Goal: Book appointment/travel/reservation

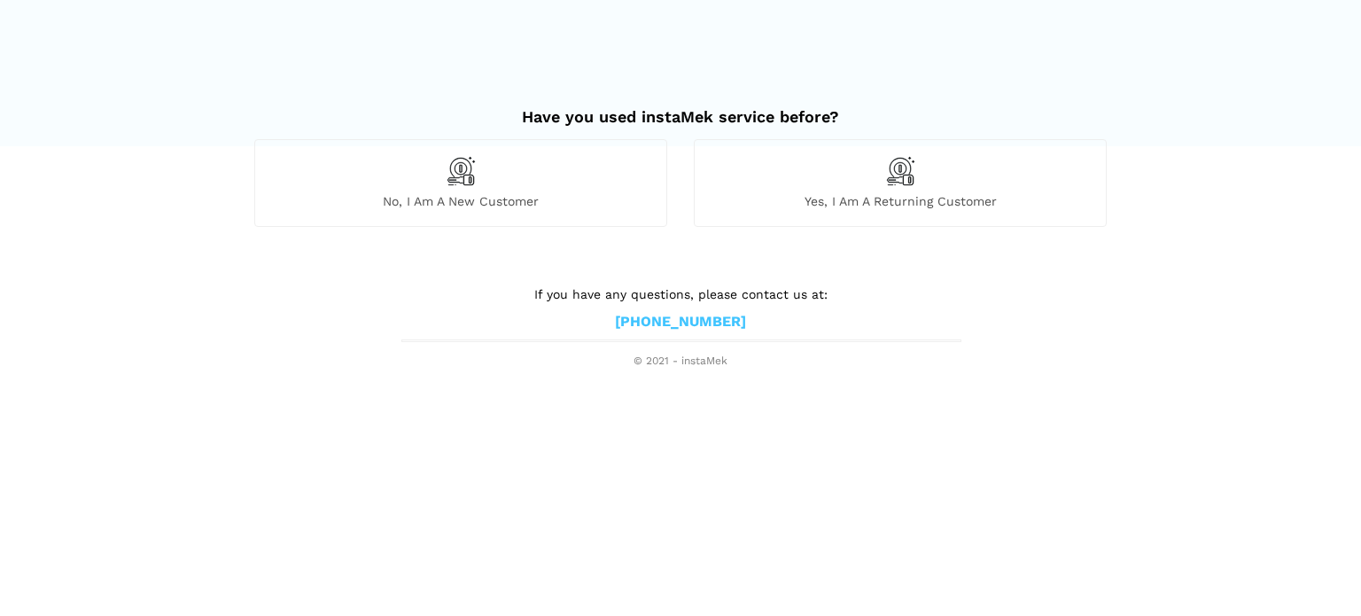
click at [393, 176] on div "No, I am a new customer" at bounding box center [460, 182] width 413 height 87
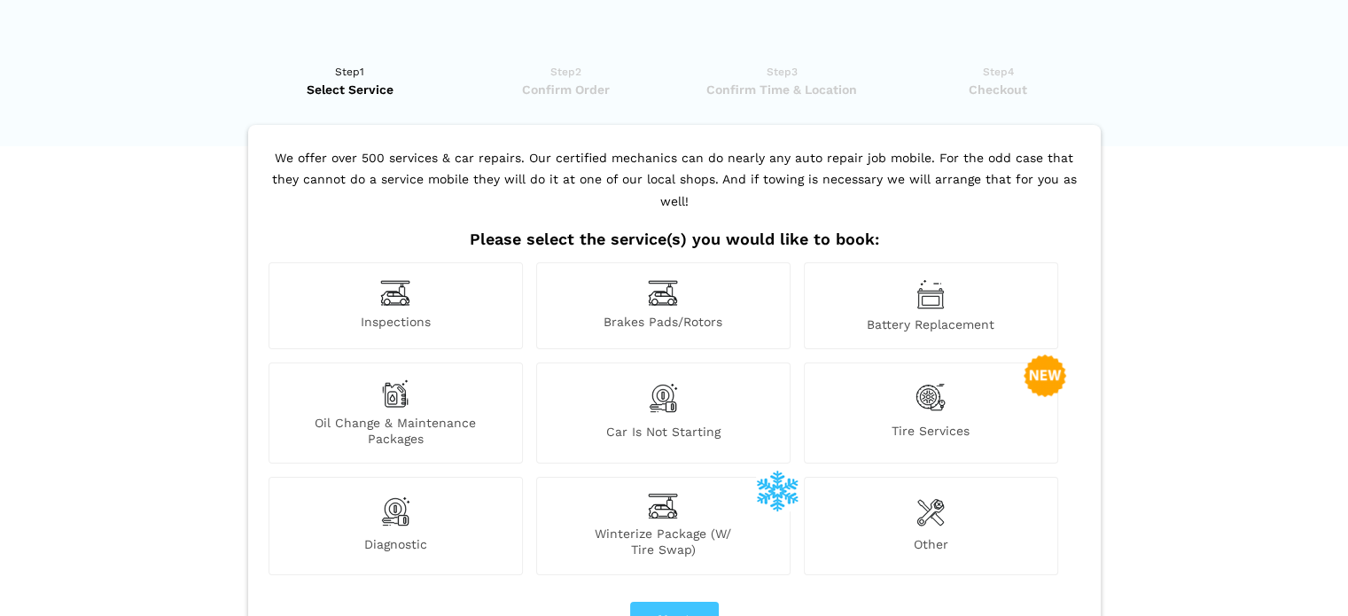
click at [428, 274] on div "Inspections" at bounding box center [396, 305] width 254 height 87
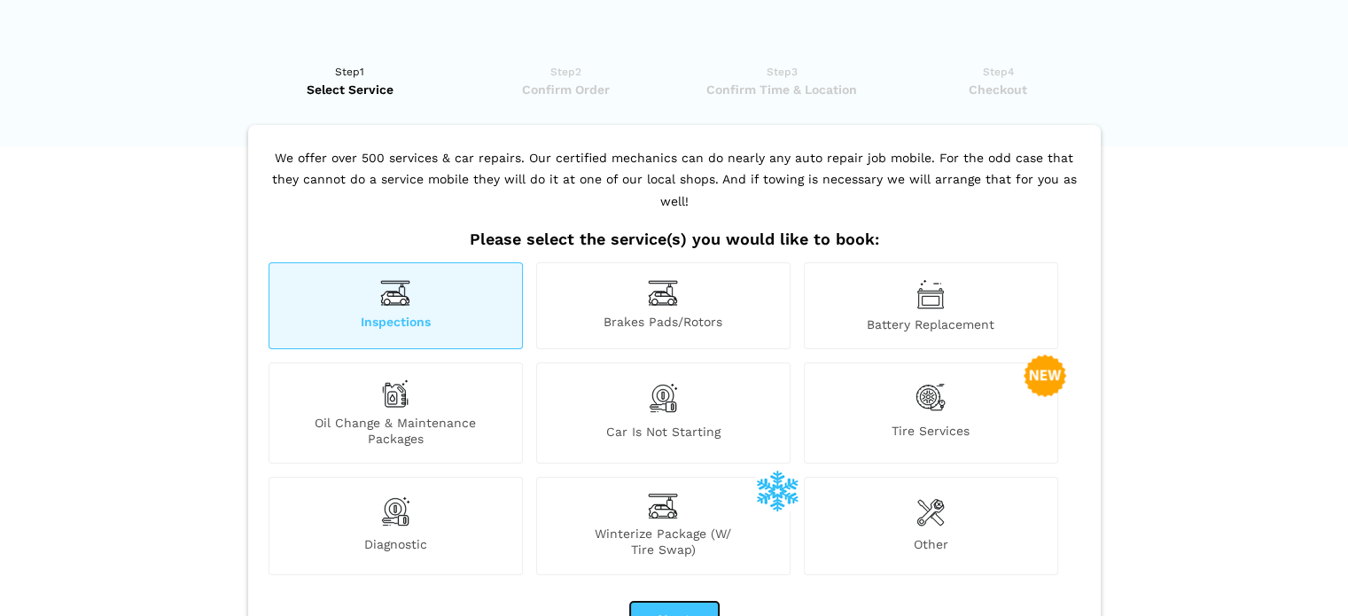
click at [659, 602] on button "Next" at bounding box center [674, 620] width 89 height 37
checkbox input "true"
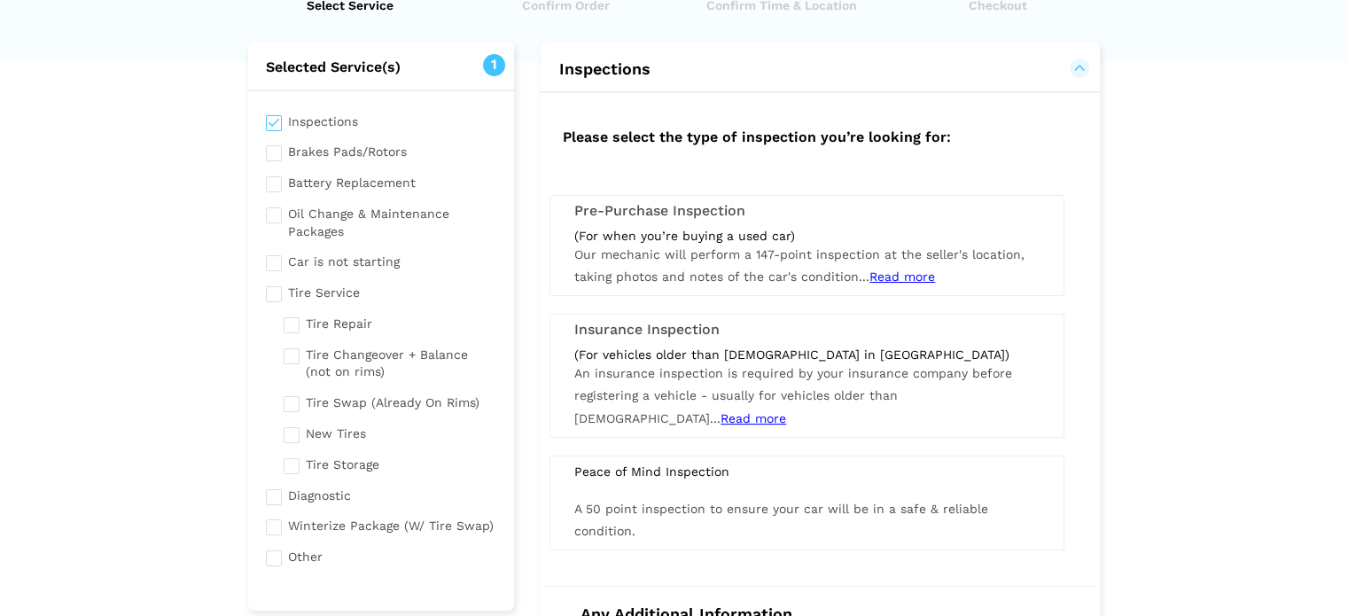
scroll to position [85, 0]
click at [864, 383] on div "(For vehicles older than [DEMOGRAPHIC_DATA] in [GEOGRAPHIC_DATA]) An insurance …" at bounding box center [807, 387] width 492 height 83
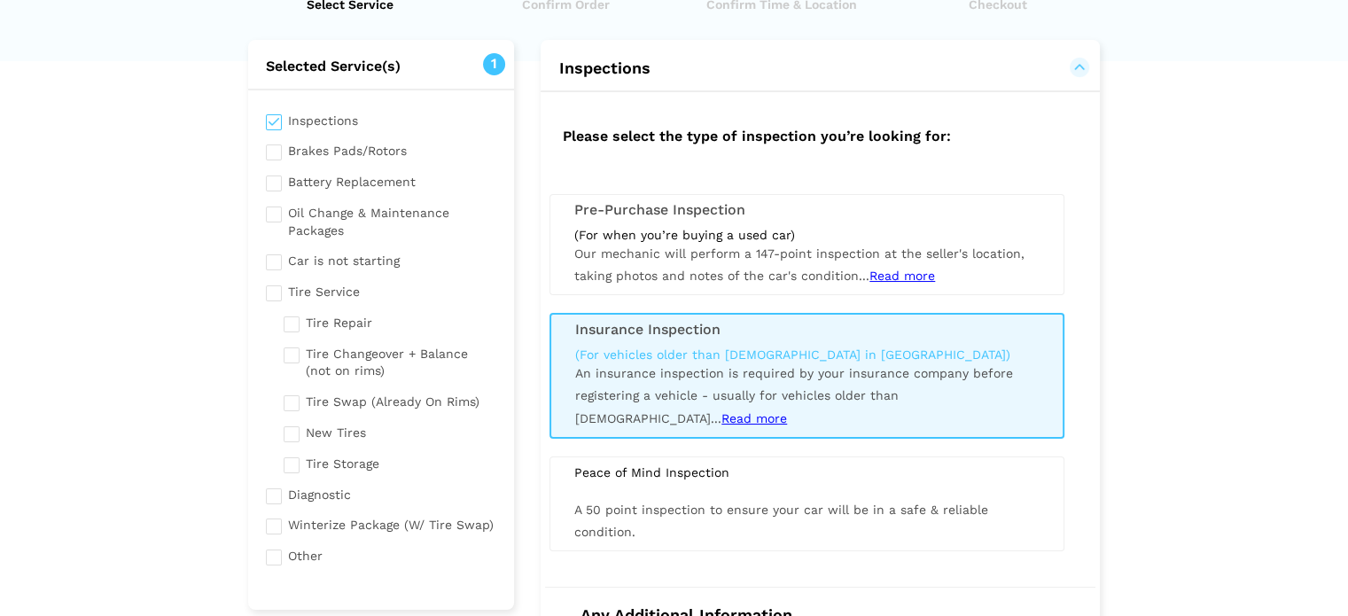
click at [787, 411] on span "Read more" at bounding box center [754, 418] width 66 height 14
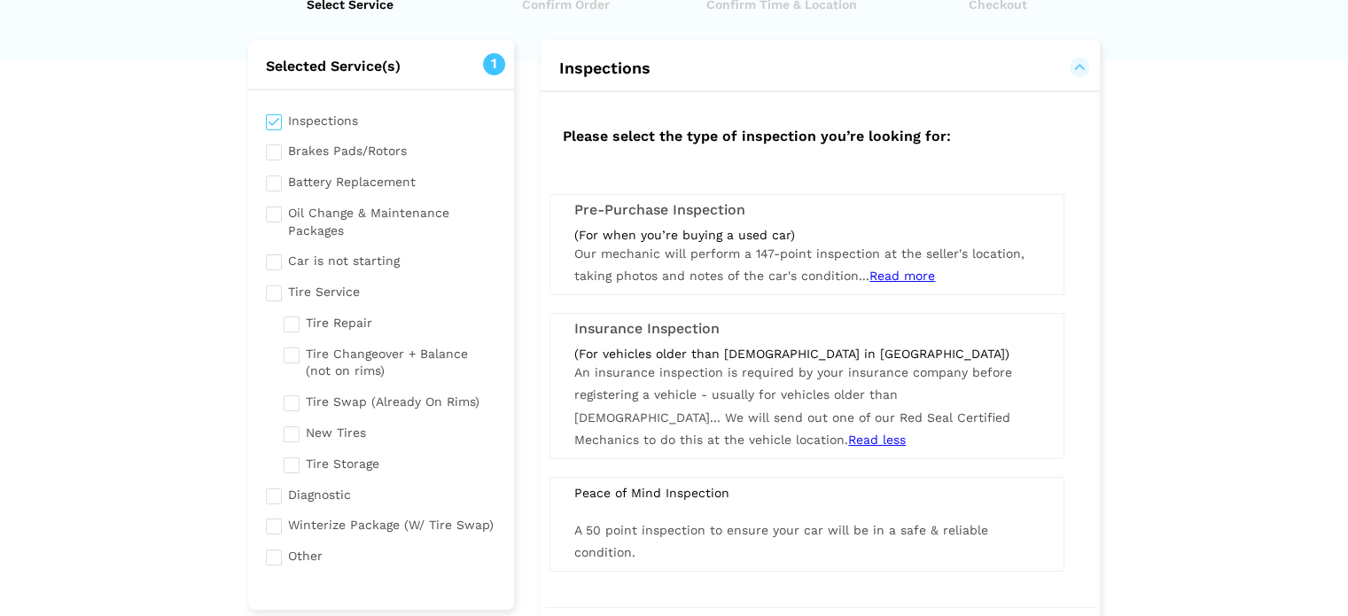
click at [895, 272] on span "Read more" at bounding box center [902, 276] width 66 height 14
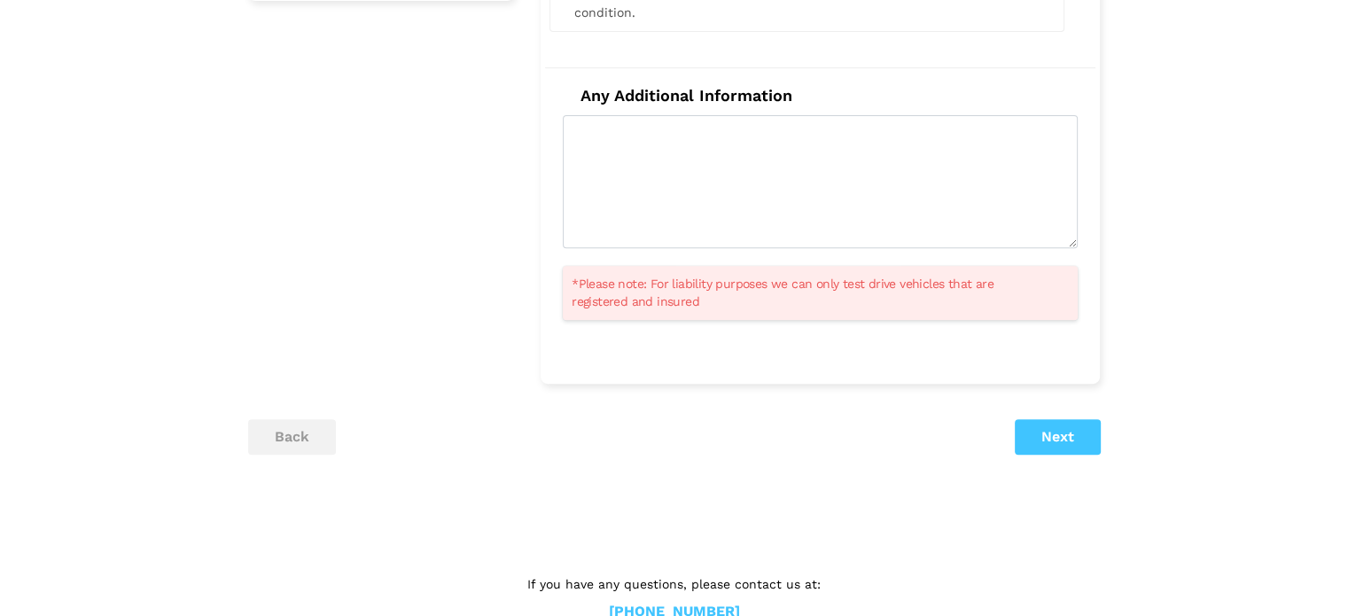
scroll to position [712, 0]
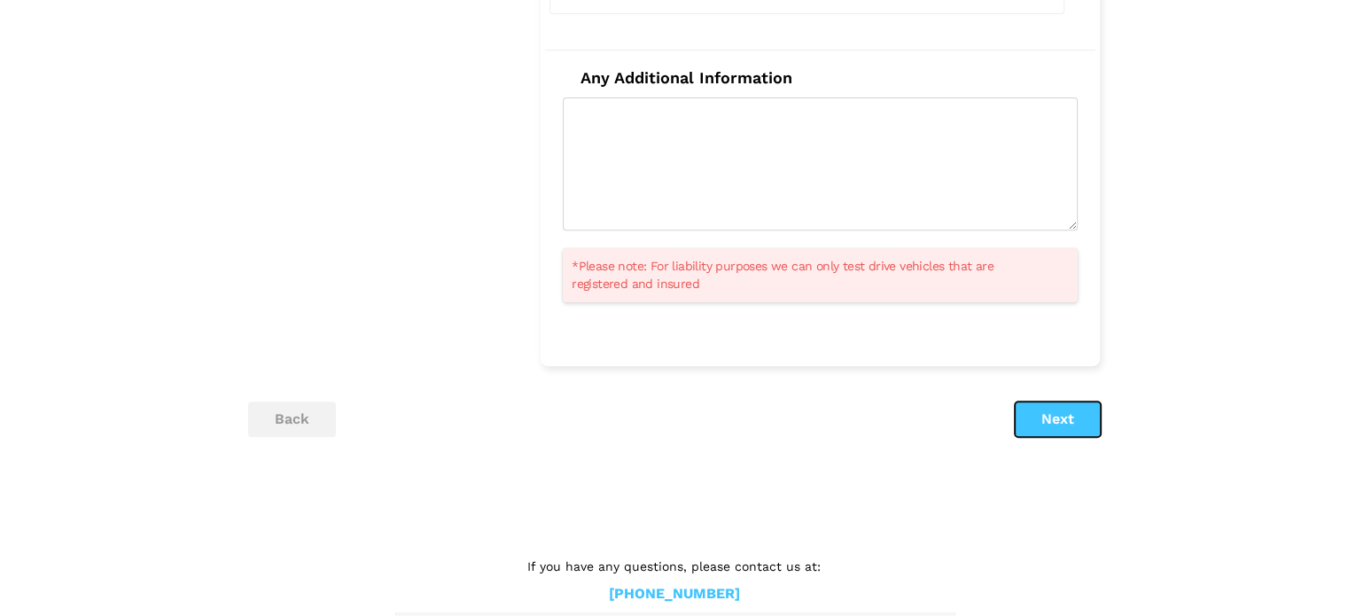
click at [1072, 416] on button "Next" at bounding box center [1058, 418] width 86 height 35
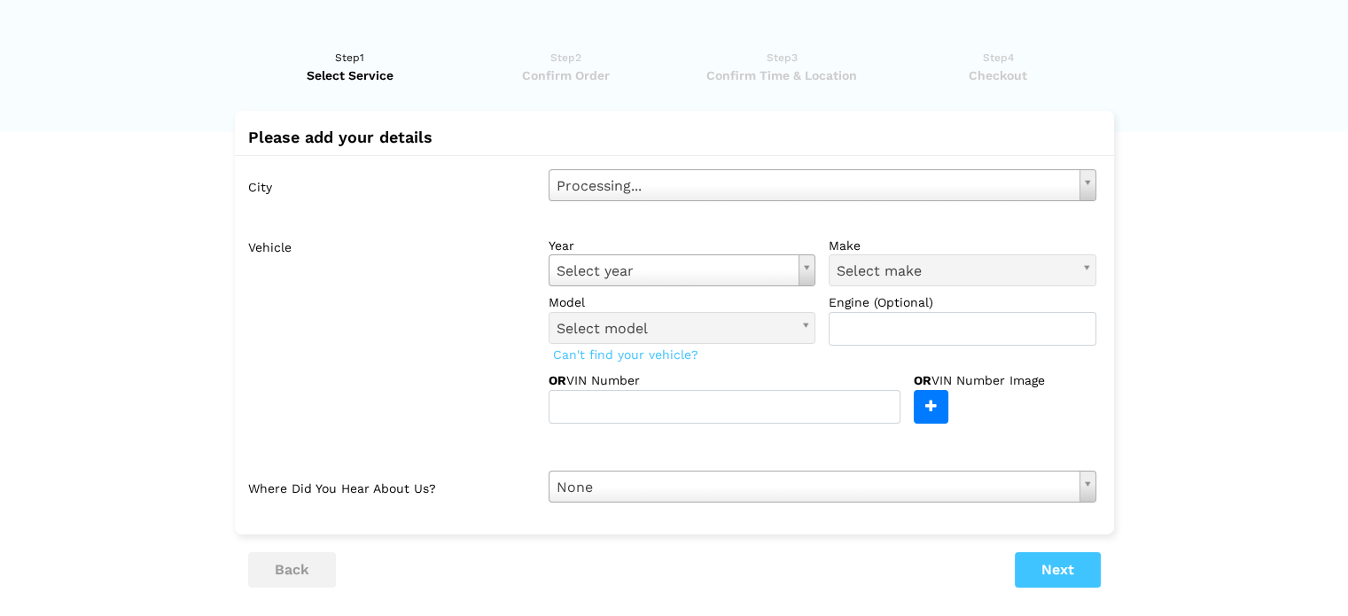
scroll to position [0, 0]
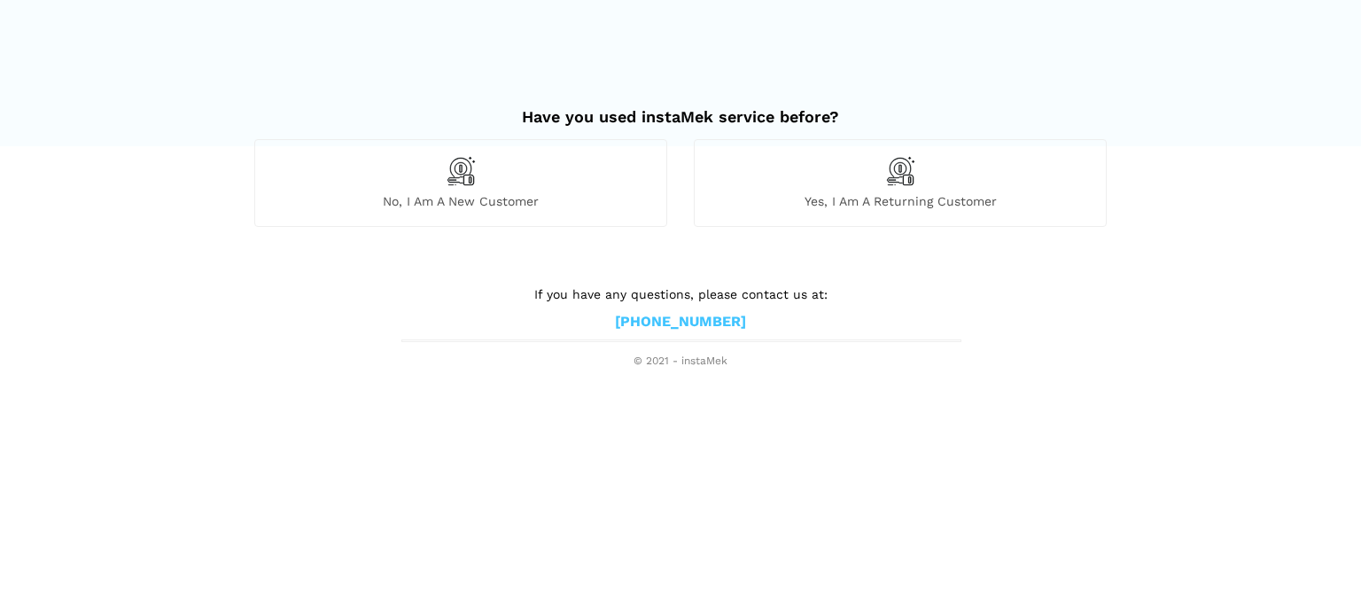
click at [566, 215] on div "No, I am a new customer" at bounding box center [460, 182] width 413 height 87
